Goal: Information Seeking & Learning: Learn about a topic

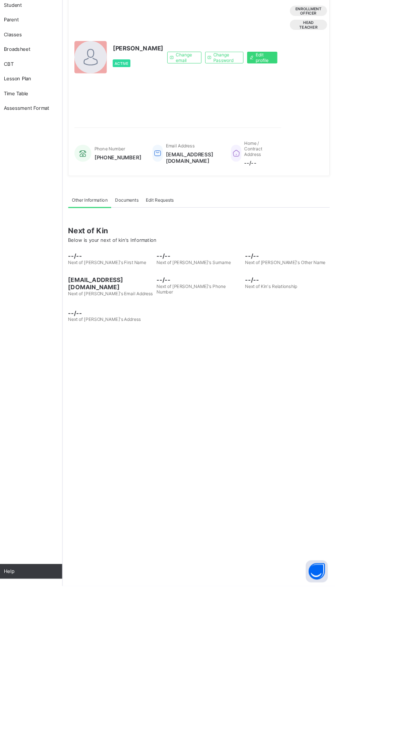
click at [247, 200] on div "Change email Change Password Edit profile" at bounding box center [288, 130] width 128 height 142
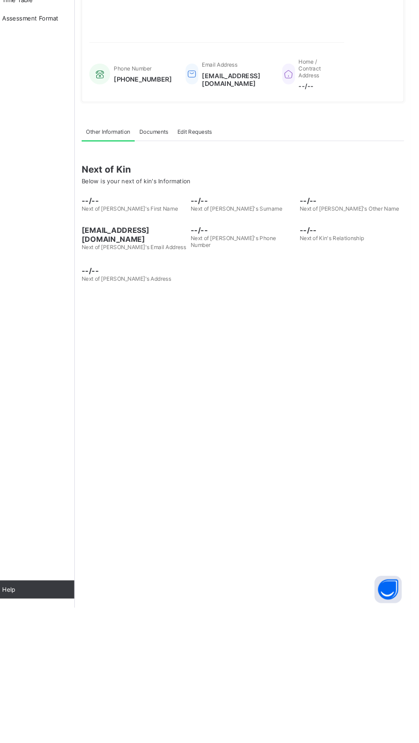
click at [268, 260] on div "Email Address [EMAIL_ADDRESS][DOMAIN_NAME]" at bounding box center [246, 240] width 78 height 38
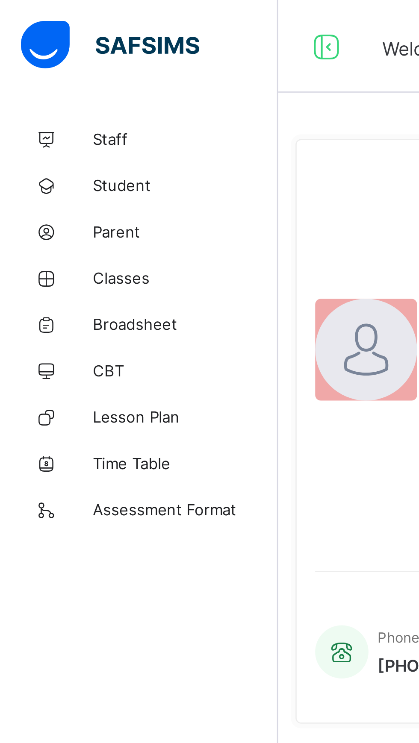
click at [44, 99] on span "Classes" at bounding box center [68, 102] width 68 height 7
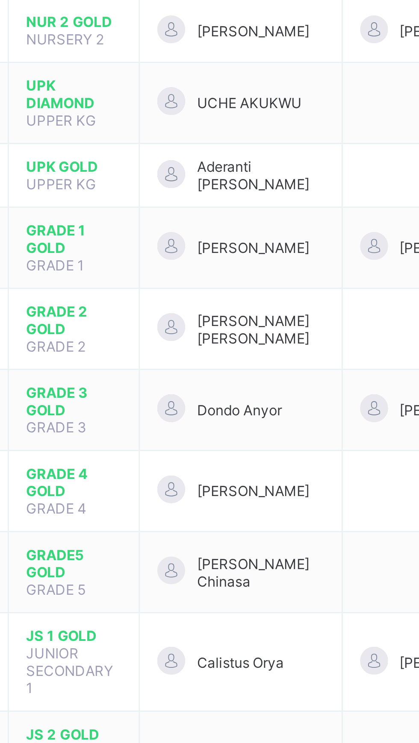
click at [257, 452] on span "[PERSON_NAME] Chinasa" at bounding box center [233, 458] width 47 height 13
click at [259, 444] on td "[PERSON_NAME] Chinasa" at bounding box center [226, 459] width 74 height 30
click at [262, 444] on td "[PERSON_NAME] Chinasa" at bounding box center [226, 459] width 74 height 30
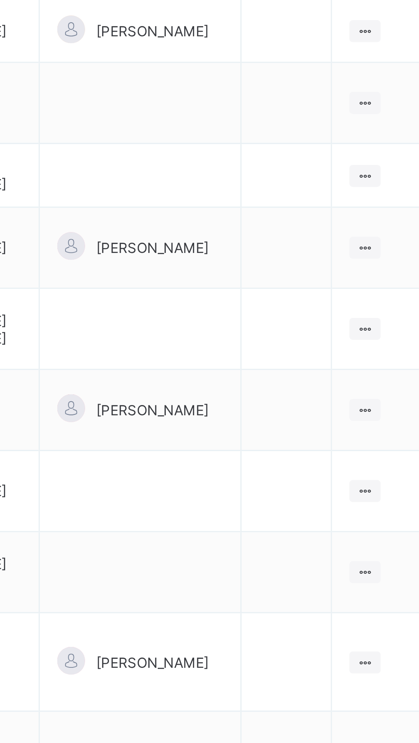
click at [0, 0] on ul "View Class Assign form Teacher" at bounding box center [0, 0] width 0 height 0
click at [0, 0] on div "View Class" at bounding box center [0, 0] width 0 height 0
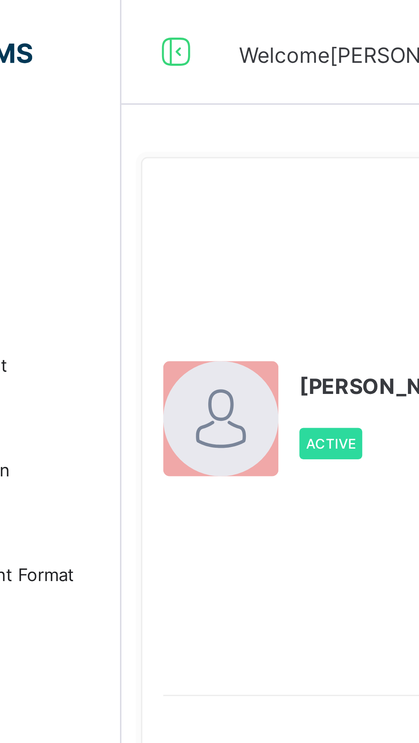
click at [83, 121] on span "Broadsheet" at bounding box center [68, 119] width 68 height 9
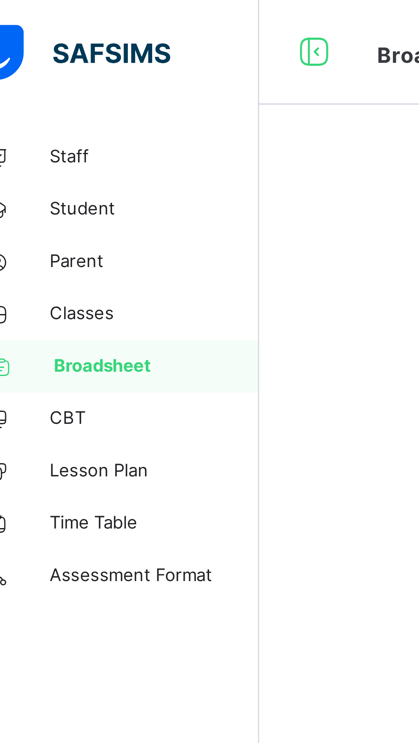
click at [45, 66] on span "Student" at bounding box center [68, 68] width 68 height 9
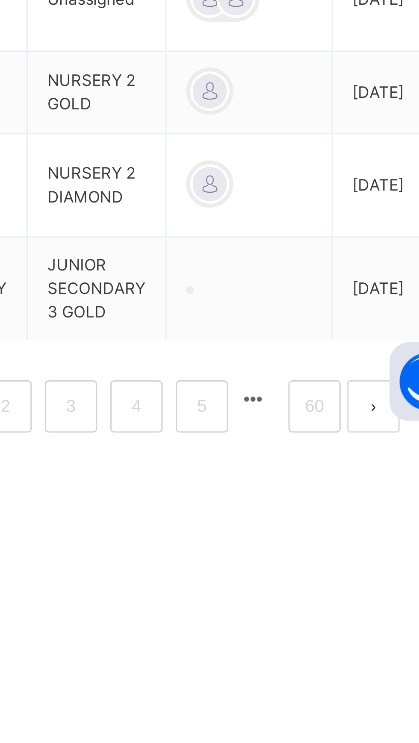
click at [263, 696] on td "JUNIOR SECONDARY 3" at bounding box center [243, 696] width 45 height 34
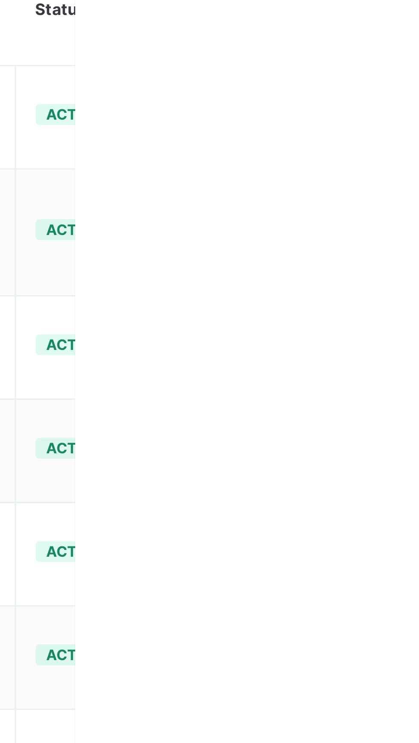
click at [0, 0] on ul "View Profile Edit Student Assign Class Link Parent/Guardian Delete Student" at bounding box center [0, 0] width 0 height 0
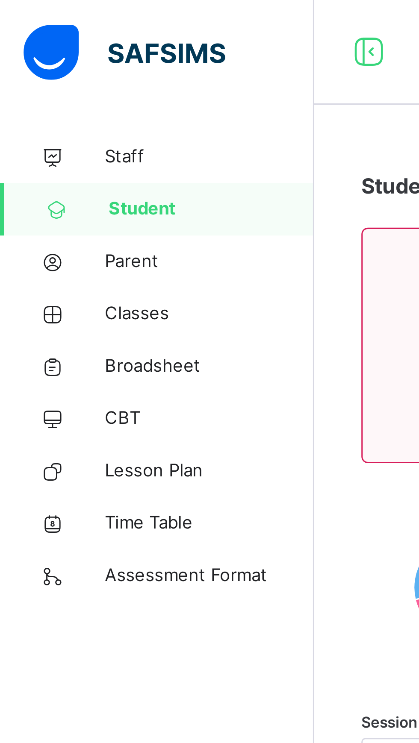
click at [35, 101] on span "Classes" at bounding box center [68, 102] width 68 height 9
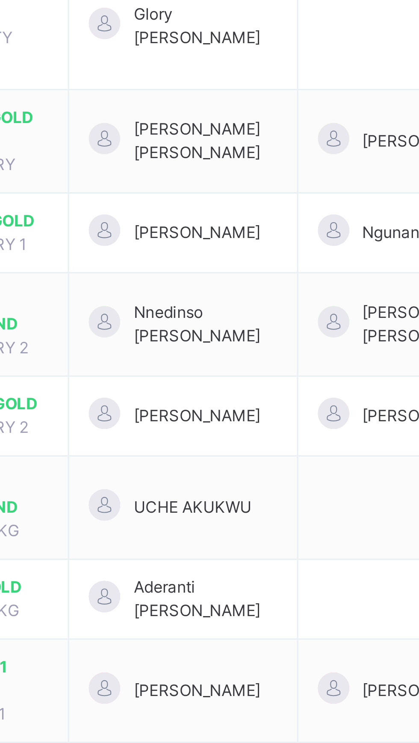
click at [194, 291] on td "UCHE AKUKWU" at bounding box center [226, 308] width 74 height 34
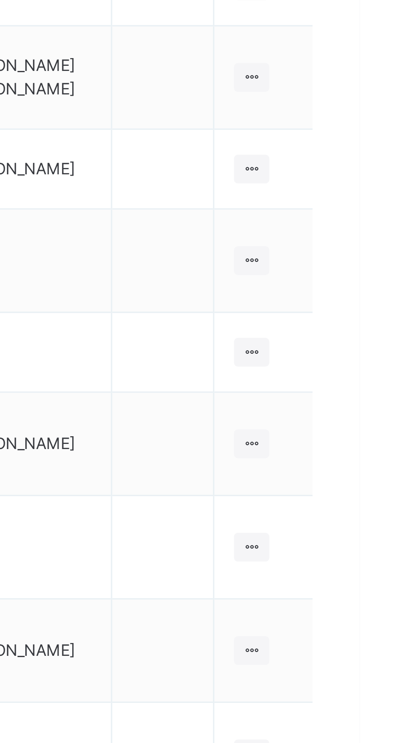
click at [0, 0] on ul "View Class Assign form Teacher" at bounding box center [0, 0] width 0 height 0
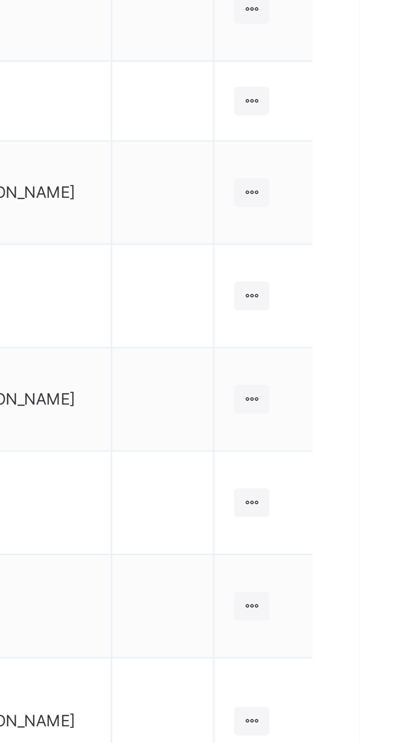
click at [355, 520] on td at bounding box center [354, 540] width 33 height 41
click at [0, 0] on ul "View Class Assign form Teacher" at bounding box center [0, 0] width 0 height 0
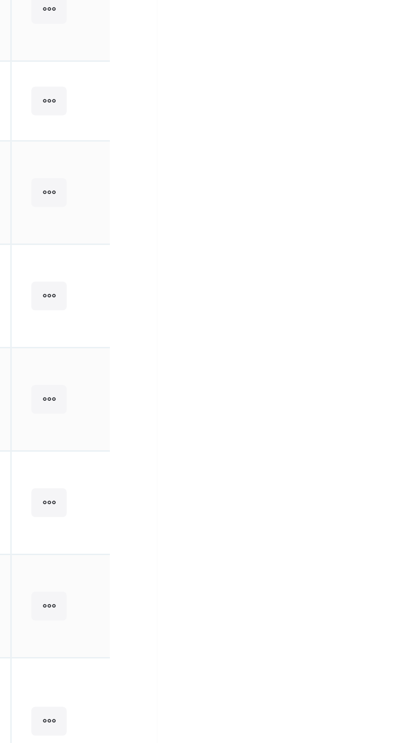
click at [396, 452] on td "View Class Assign form Teacher" at bounding box center [388, 469] width 32 height 34
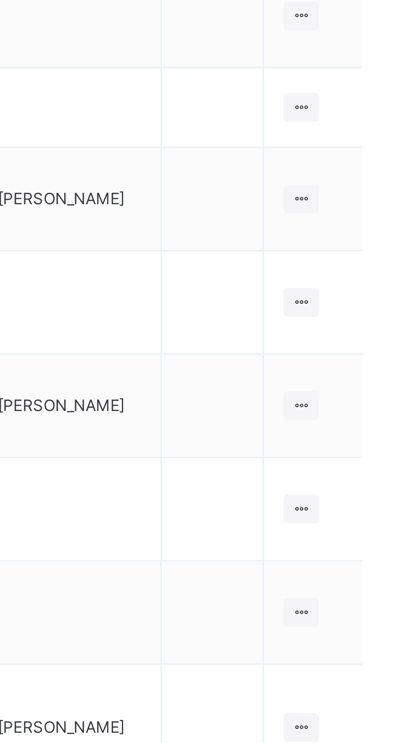
click at [381, 499] on icon at bounding box center [383, 502] width 7 height 6
click at [0, 0] on ul "View Class Assign form Teacher" at bounding box center [0, 0] width 0 height 0
click at [0, 0] on div "View Class" at bounding box center [0, 0] width 0 height 0
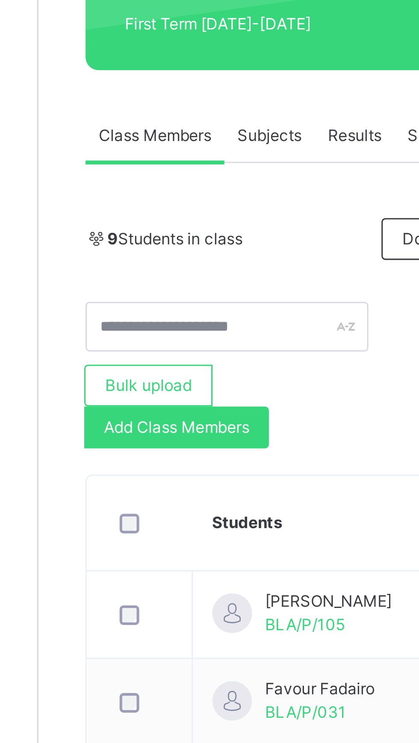
click at [137, 286] on span "Add Class Members" at bounding box center [147, 289] width 47 height 8
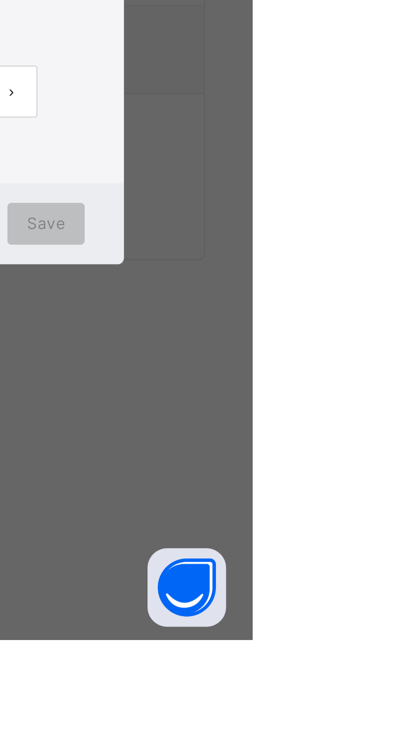
click at [332, 611] on span "Cancel" at bounding box center [323, 608] width 17 height 8
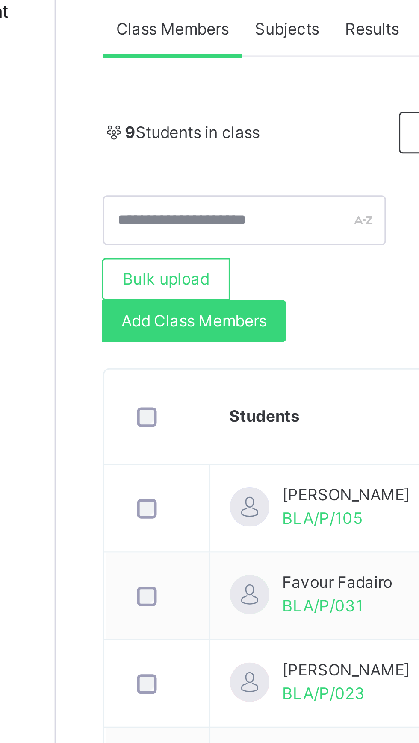
click at [128, 363] on td at bounding box center [136, 350] width 34 height 29
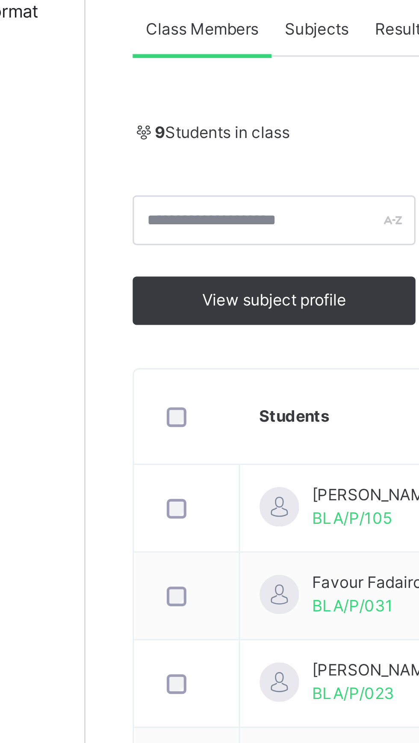
click at [151, 281] on span "View subject profile" at bounding box center [164, 282] width 47 height 8
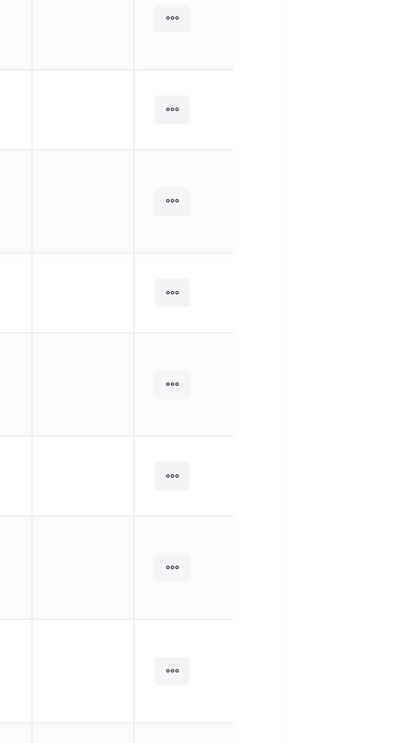
click at [384, 334] on icon at bounding box center [383, 337] width 7 height 6
click at [0, 0] on ul "View Class Assign form Teacher" at bounding box center [0, 0] width 0 height 0
click at [0, 0] on div "View Class" at bounding box center [0, 0] width 0 height 0
